Goal: Check status

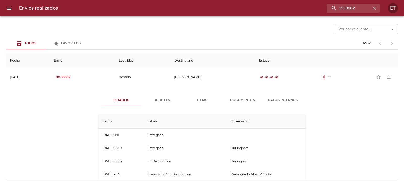
scroll to position [1, 0]
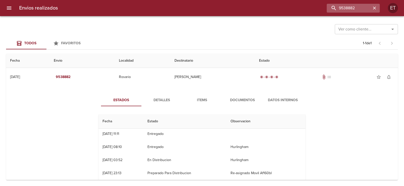
click at [376, 9] on icon "button" at bounding box center [374, 8] width 5 height 5
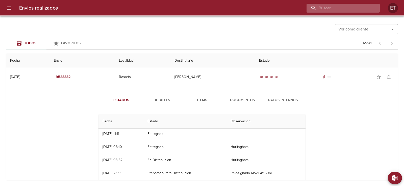
click at [344, 5] on input "buscar" at bounding box center [338, 8] width 65 height 9
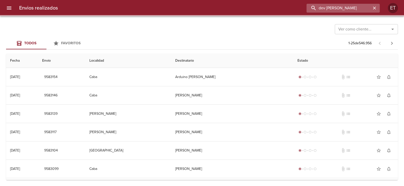
click at [344, 5] on input "dev [PERSON_NAME]" at bounding box center [338, 8] width 65 height 9
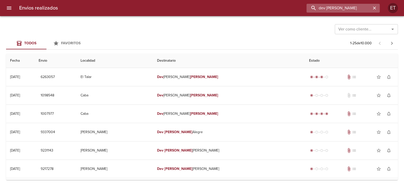
click at [325, 8] on input "dev [PERSON_NAME]" at bounding box center [338, 8] width 65 height 9
drag, startPoint x: 327, startPoint y: 7, endPoint x: 285, endPoint y: 1, distance: 42.1
click at [285, 1] on div "Envios realizados dev [PERSON_NAME] ET" at bounding box center [202, 8] width 404 height 16
type input "[PERSON_NAME]"
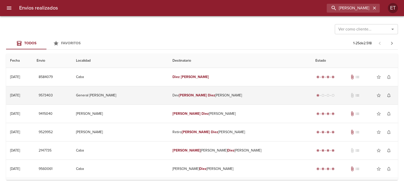
click at [158, 97] on td "General [PERSON_NAME]" at bounding box center [120, 96] width 96 height 18
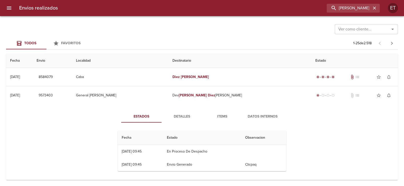
click at [163, 151] on td "08/09 [DATE] 09:45" at bounding box center [140, 151] width 45 height 13
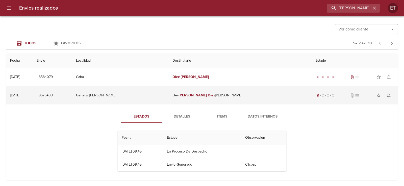
click at [55, 92] on button "9573403" at bounding box center [46, 95] width 18 height 9
